Goal: Information Seeking & Learning: Learn about a topic

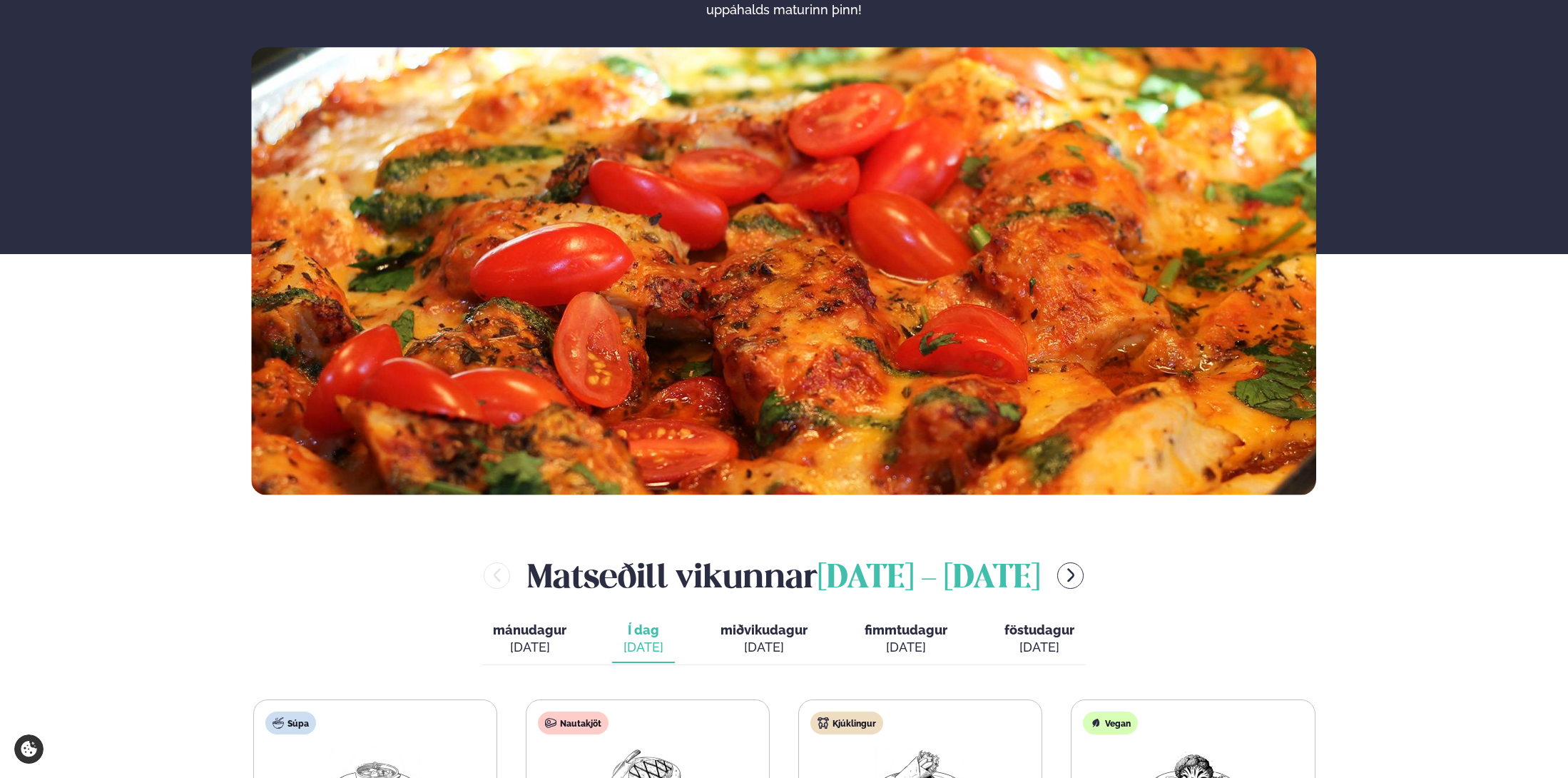
scroll to position [499, 0]
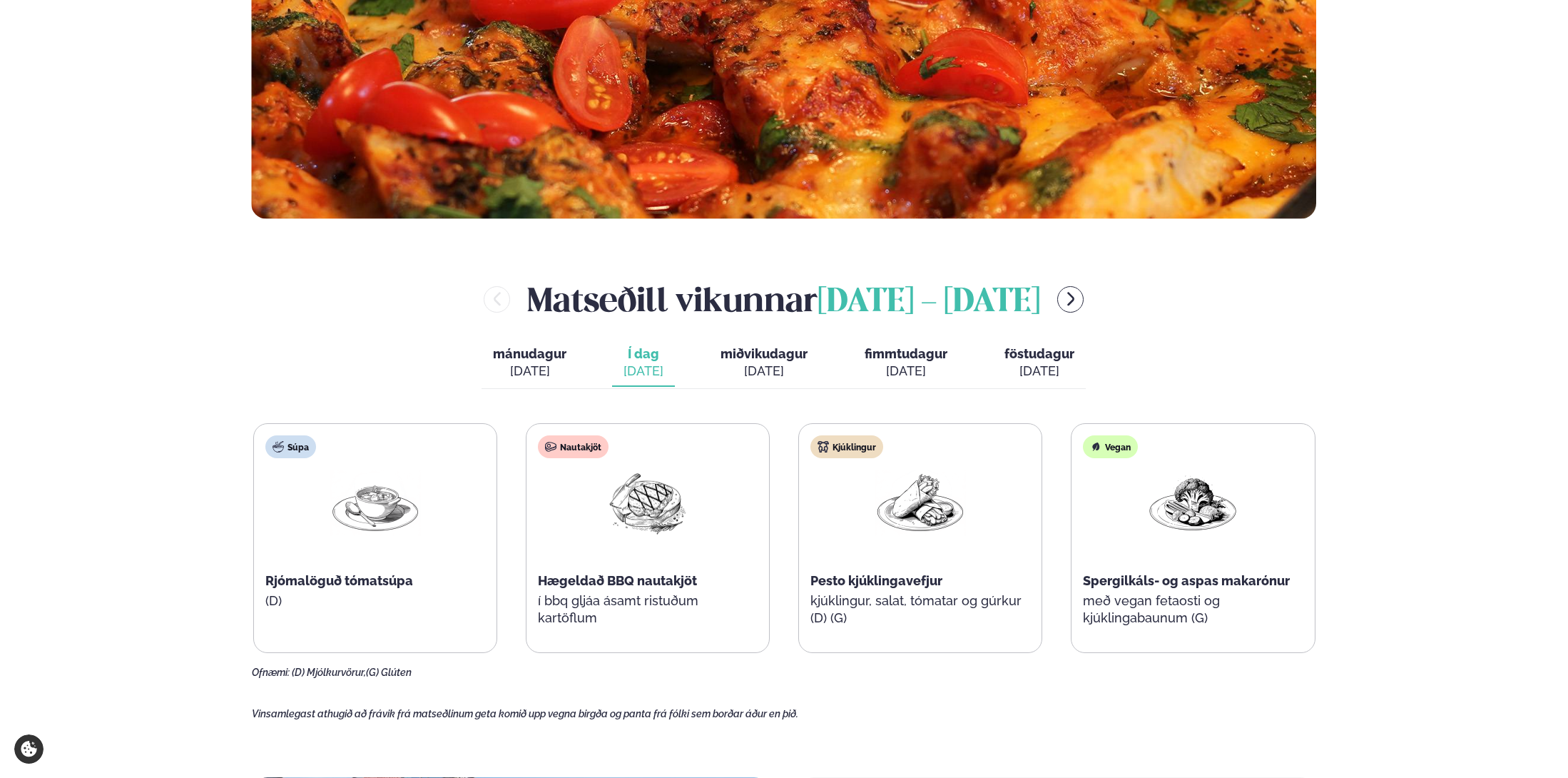
click at [292, 289] on div "[PERSON_NAME] [DATE] - [DATE]" at bounding box center [784, 299] width 1065 height 46
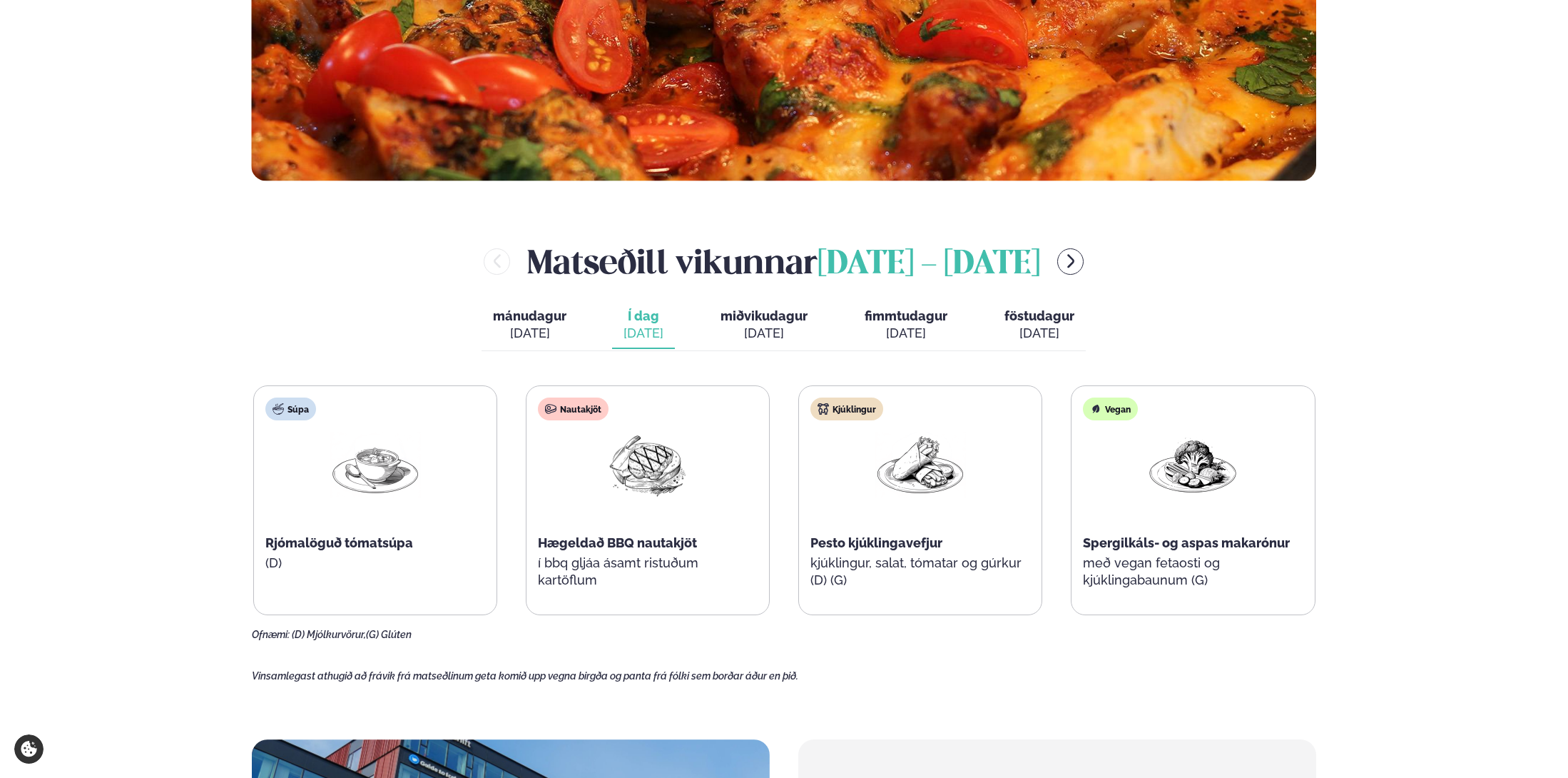
scroll to position [571, 0]
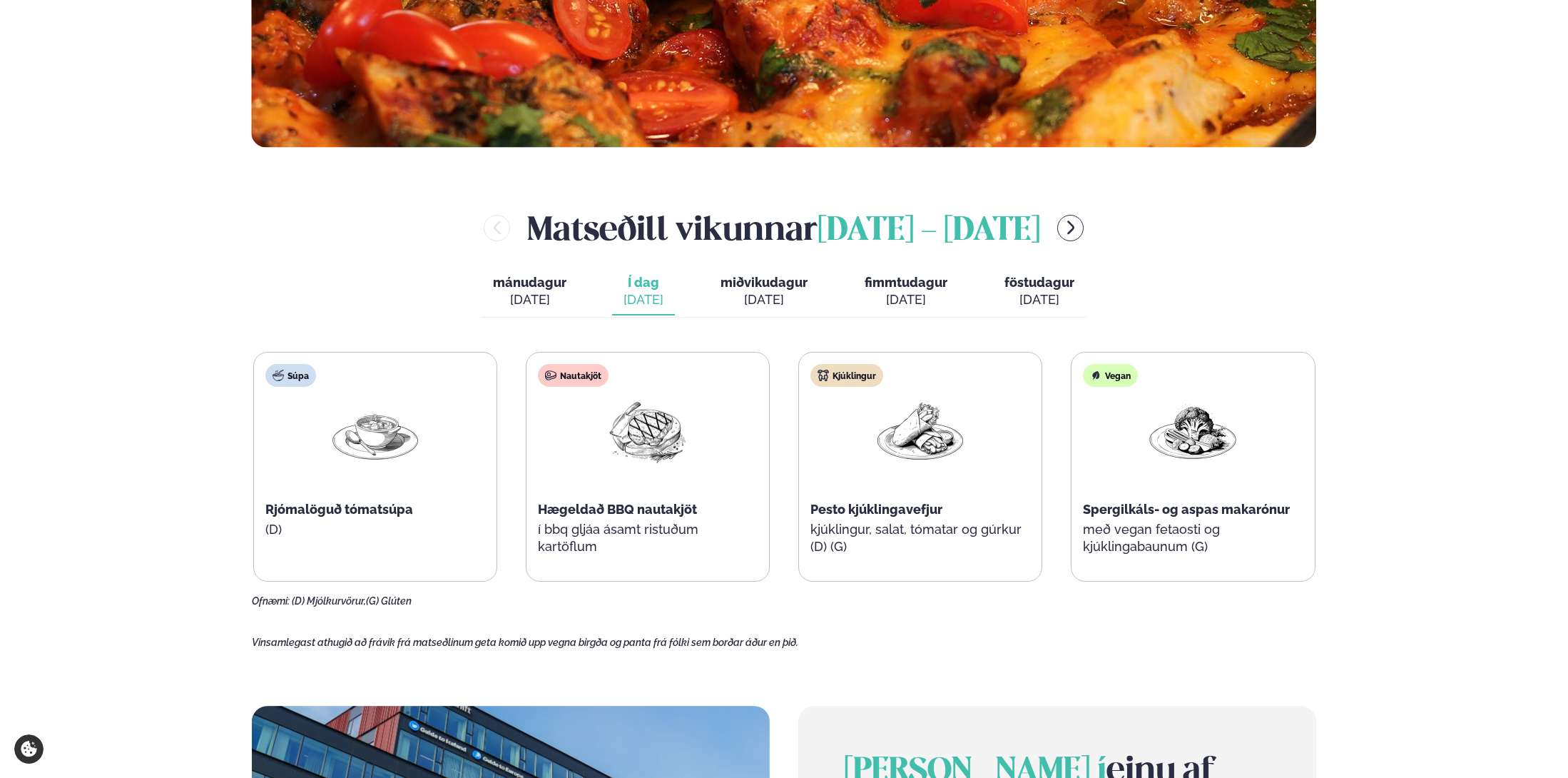
click at [255, 235] on div "[PERSON_NAME] [DATE] - [DATE]" at bounding box center [784, 227] width 1065 height 46
click at [754, 285] on span "miðvikudagur" at bounding box center [764, 283] width 87 height 15
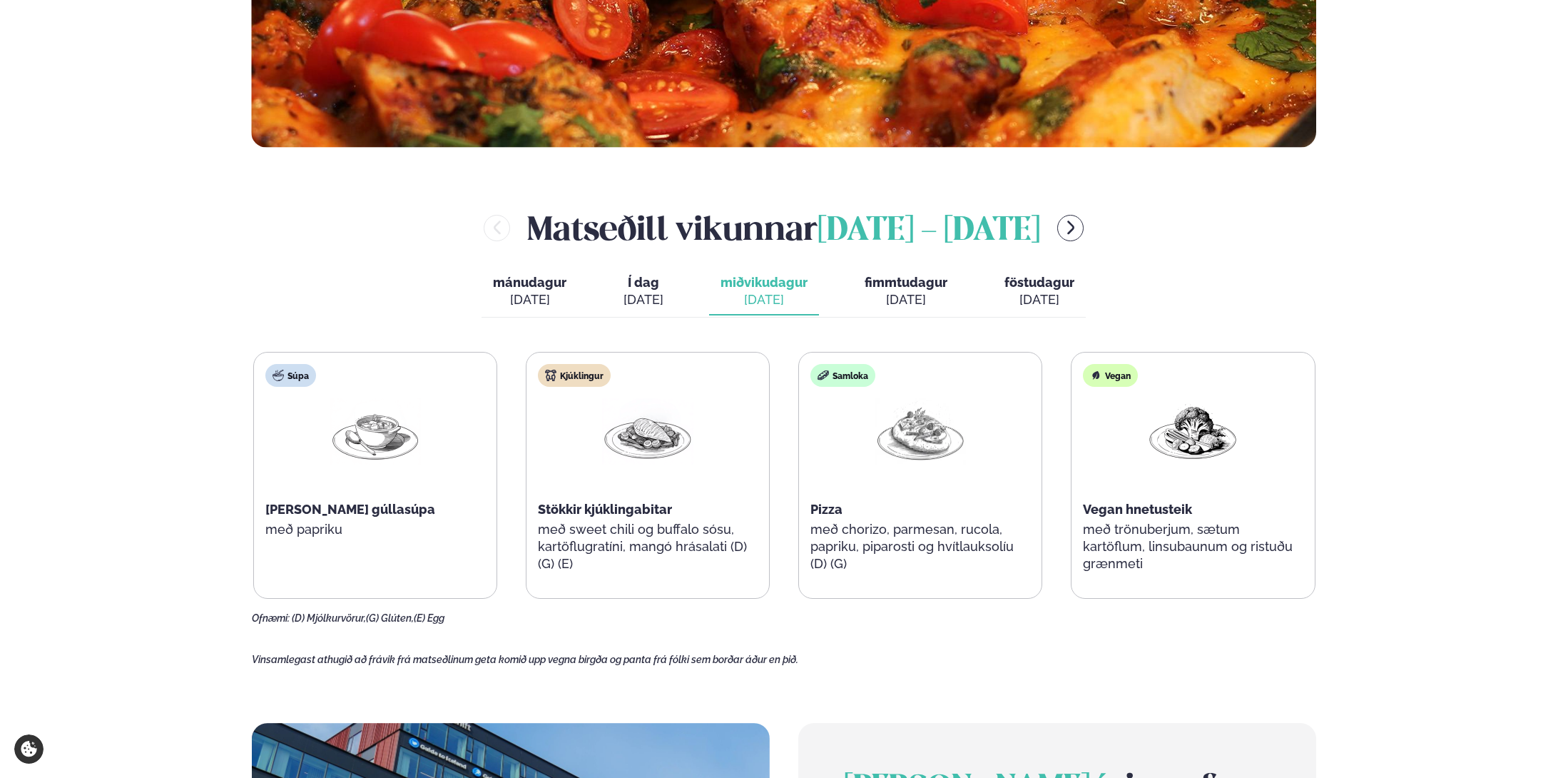
drag, startPoint x: 71, startPoint y: 463, endPoint x: 88, endPoint y: 458, distance: 17.7
click at [71, 463] on div "Þjónusta Hádegismatur fyrir fyrirtæki Fyrirtækja veitingar Einkapartý Matseðill…" at bounding box center [784, 584] width 1568 height 2310
click at [60, 427] on div "Þjónusta Hádegismatur fyrir fyrirtæki Fyrirtækja veitingar Einkapartý Matseðill…" at bounding box center [784, 584] width 1568 height 2310
click at [25, 442] on div "Þjónusta Hádegismatur fyrir fyrirtæki Fyrirtækja veitingar Einkapartý Matseðill…" at bounding box center [784, 584] width 1568 height 2310
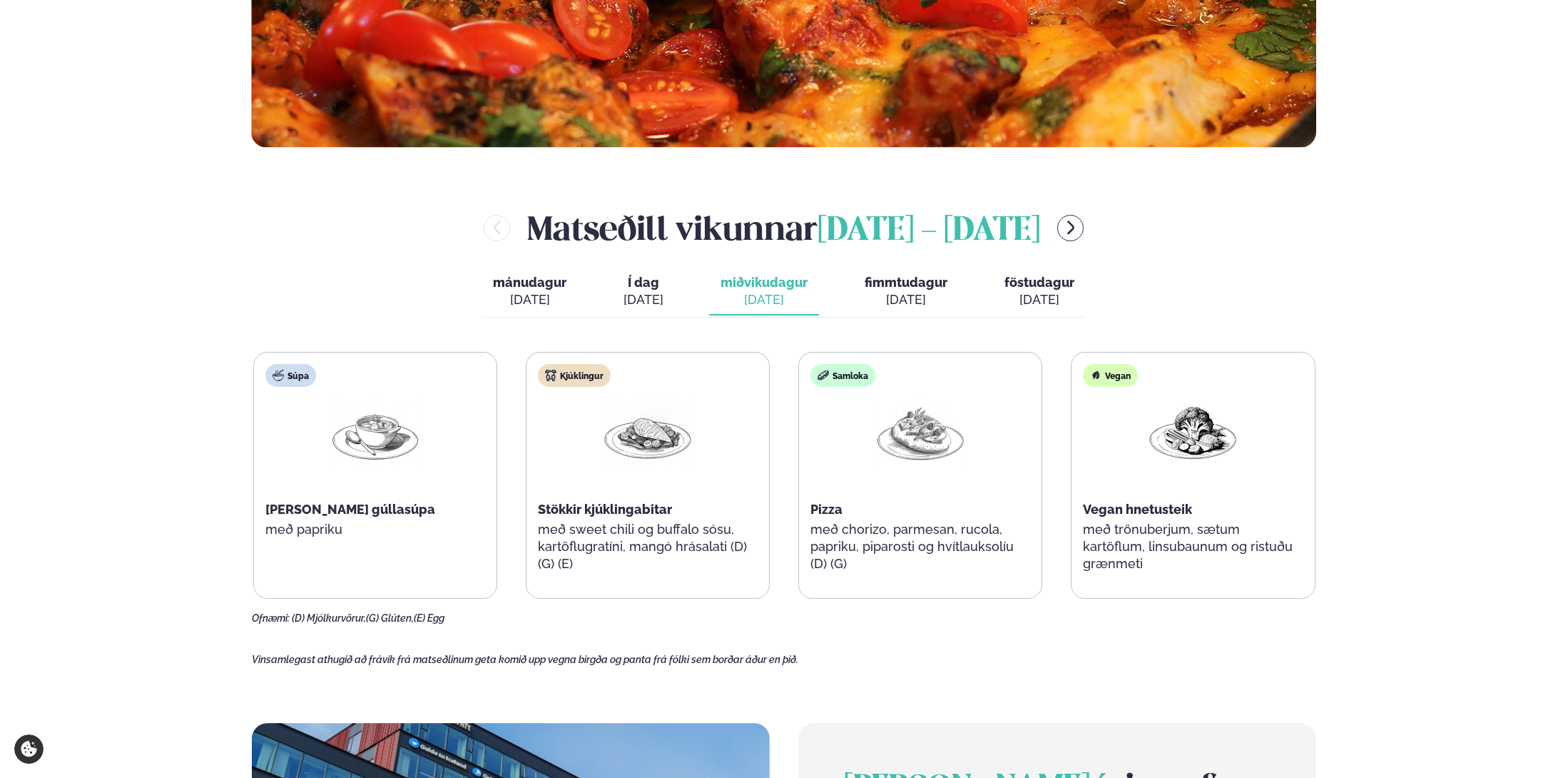
click at [910, 272] on button "fimmtudagur fim. [DATE]" at bounding box center [906, 292] width 105 height 47
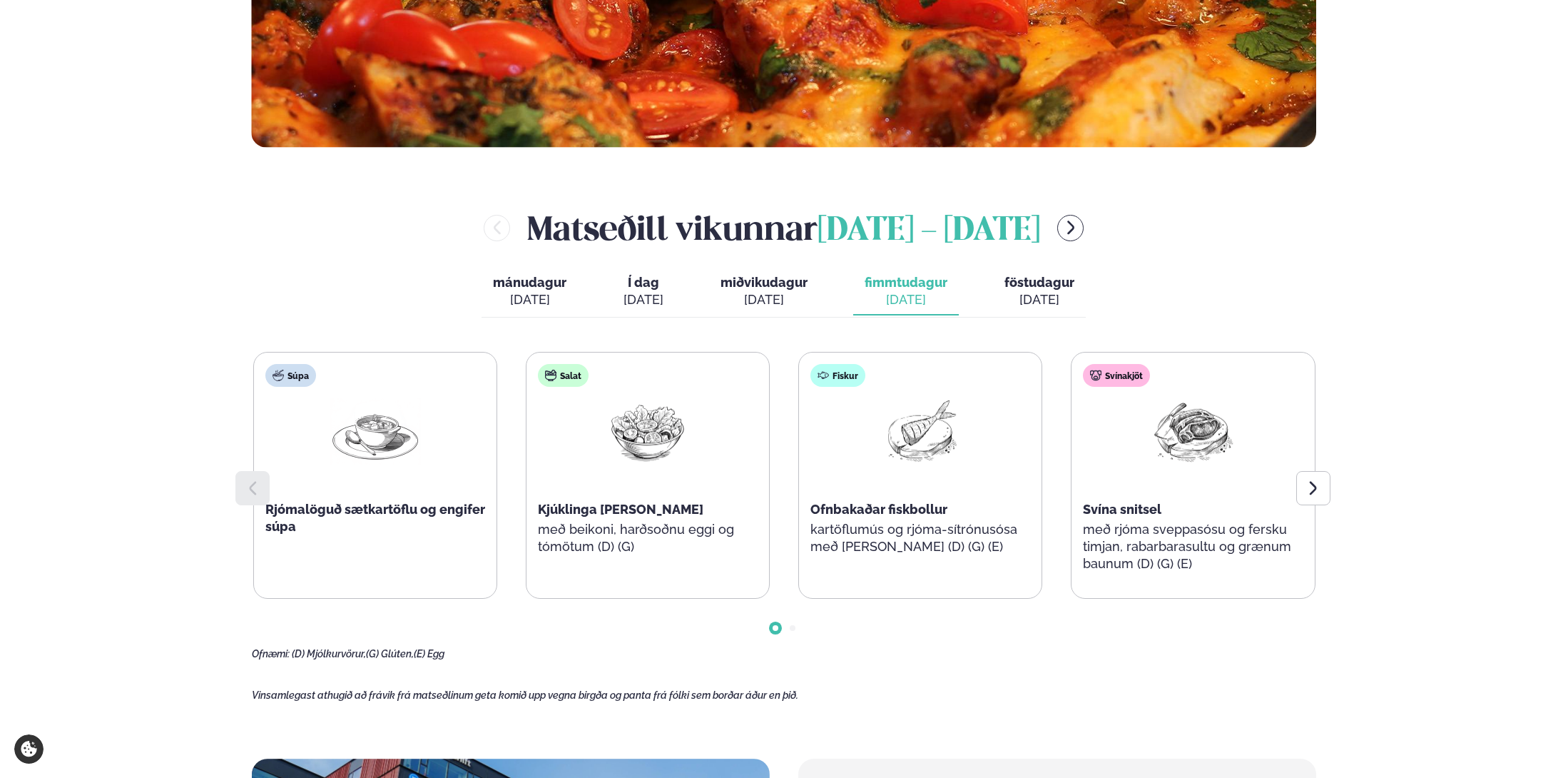
click at [1005, 278] on span "föstudagur" at bounding box center [1040, 283] width 70 height 15
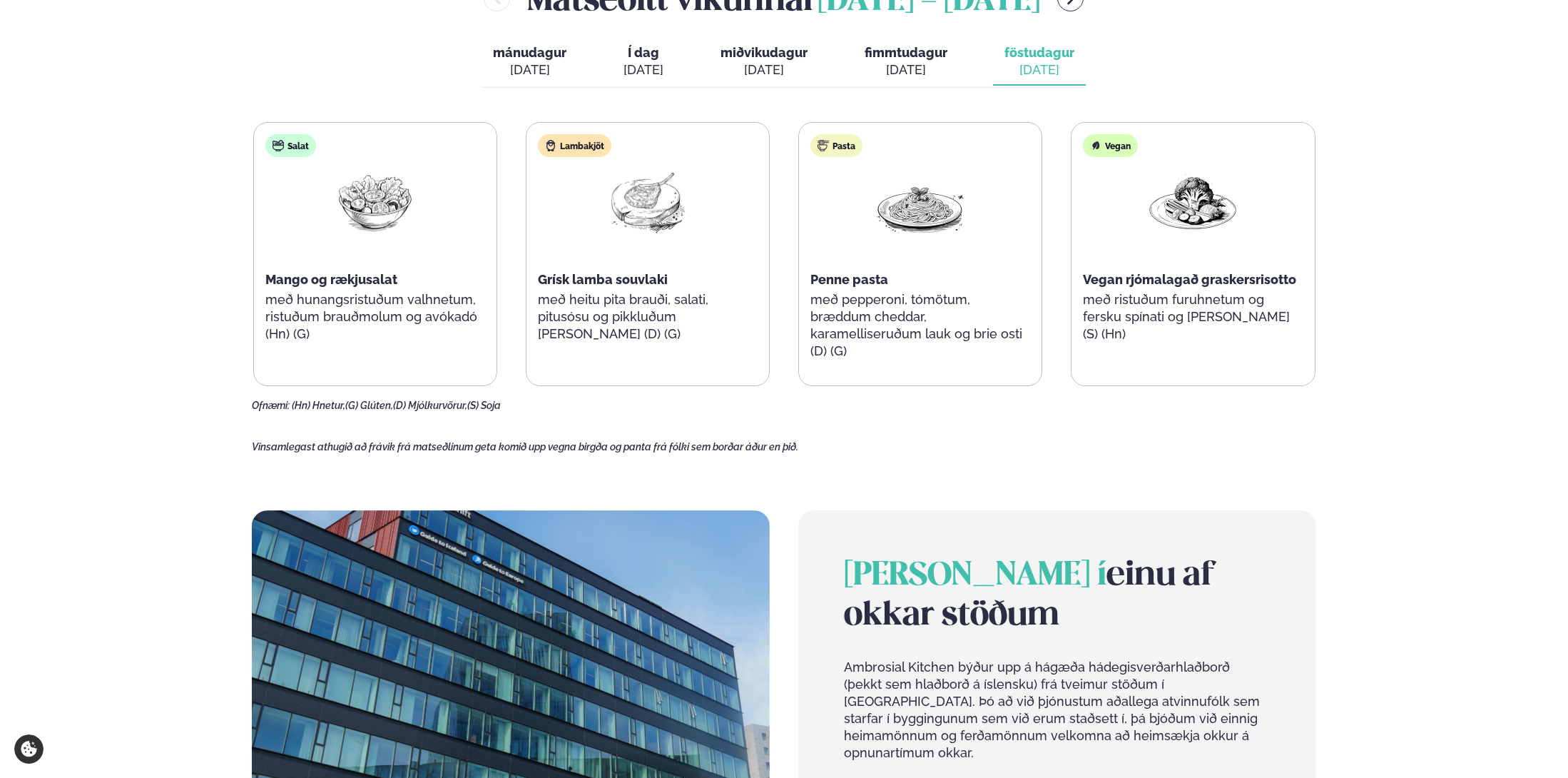
scroll to position [785, 0]
